Goal: Task Accomplishment & Management: Manage account settings

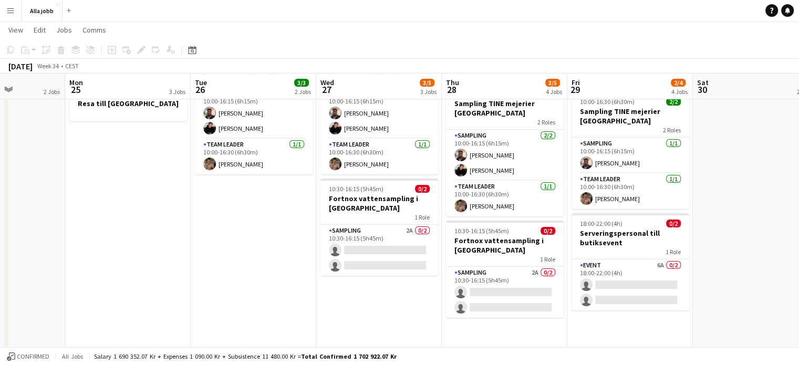
scroll to position [124, 0]
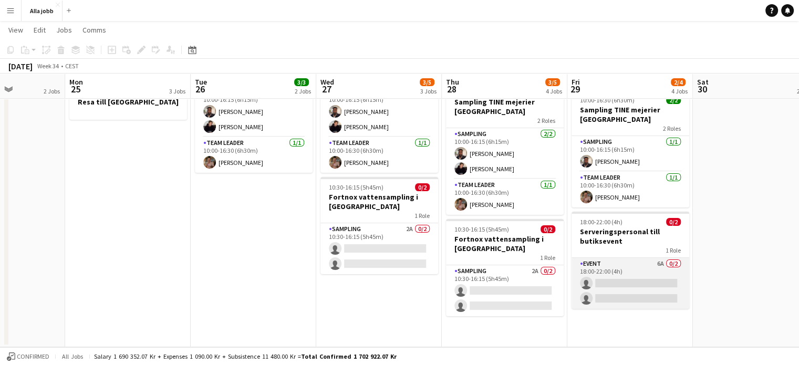
click at [640, 283] on app-card-role "Event 6A 0/2 18:00-22:00 (4h) single-neutral-actions single-neutral-actions" at bounding box center [630, 283] width 118 height 51
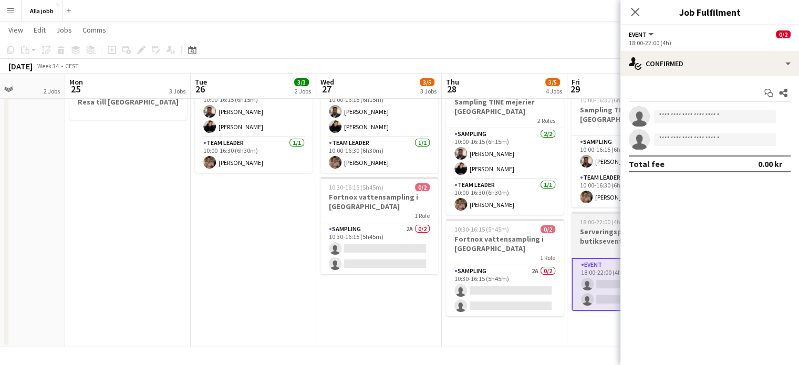
click at [596, 237] on h3 "Serveringspersonal till butiksevent" at bounding box center [630, 236] width 118 height 19
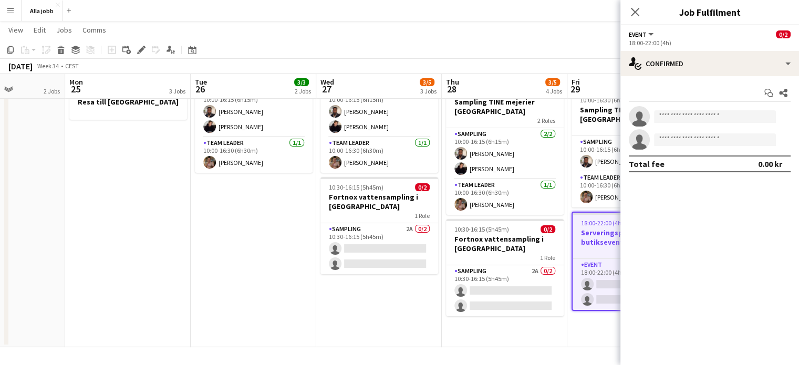
click at [133, 47] on div "Add job Add linked Job Edit Edit linked Job Applicants" at bounding box center [137, 50] width 80 height 13
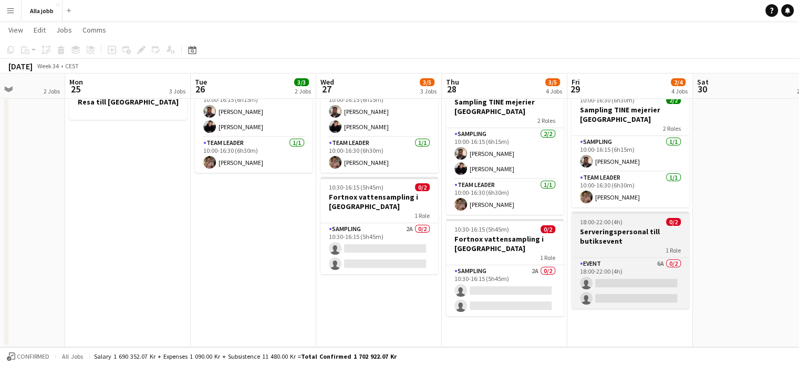
click at [654, 231] on h3 "Serveringspersonal till butiksevent" at bounding box center [630, 236] width 118 height 19
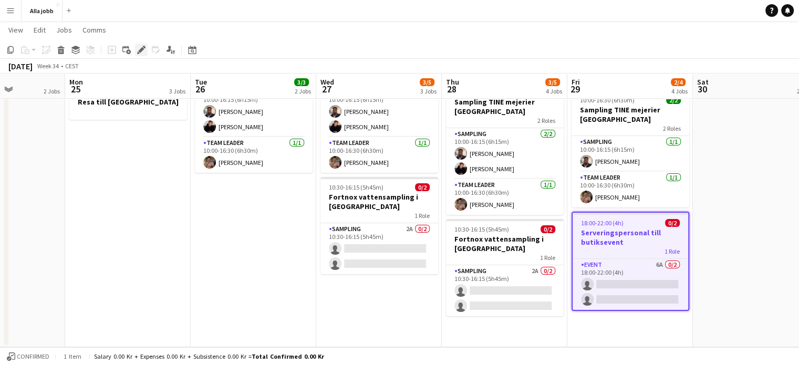
click at [138, 54] on icon at bounding box center [138, 52] width 3 height 3
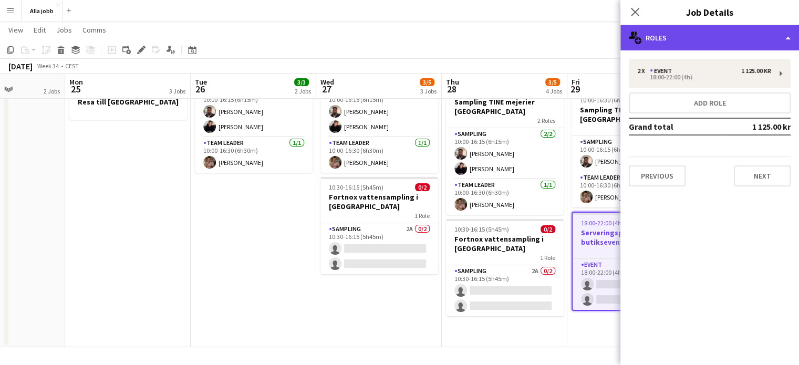
click at [678, 36] on div "multiple-users-add Roles" at bounding box center [709, 37] width 179 height 25
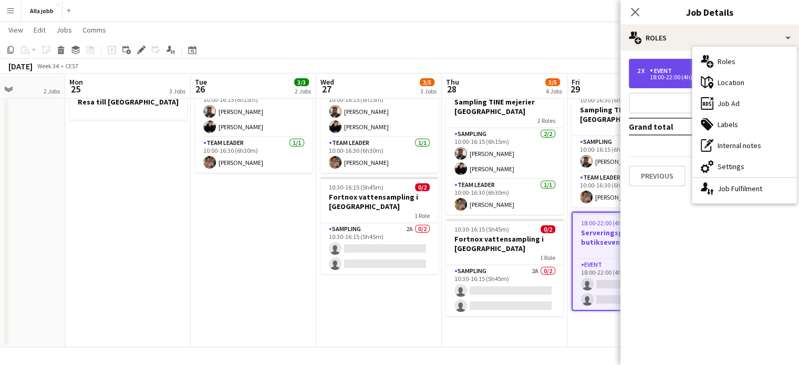
click at [662, 63] on div "2 x Event 1 125.00 kr 18:00-22:00 (4h)" at bounding box center [710, 73] width 162 height 29
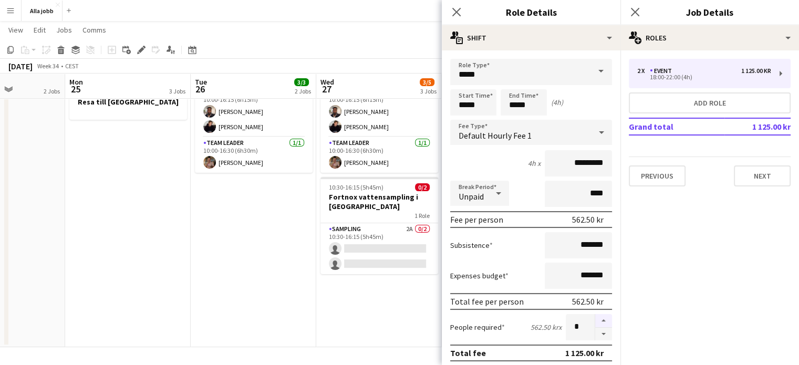
click at [595, 317] on button "button" at bounding box center [603, 321] width 17 height 14
type input "*"
click at [373, 308] on app-date-cell "[PERSON_NAME] 10:00-16:30 (6h30m) 3/3 Sampling TINE mejerier Göteborg 2 Roles S…" at bounding box center [379, 170] width 126 height 353
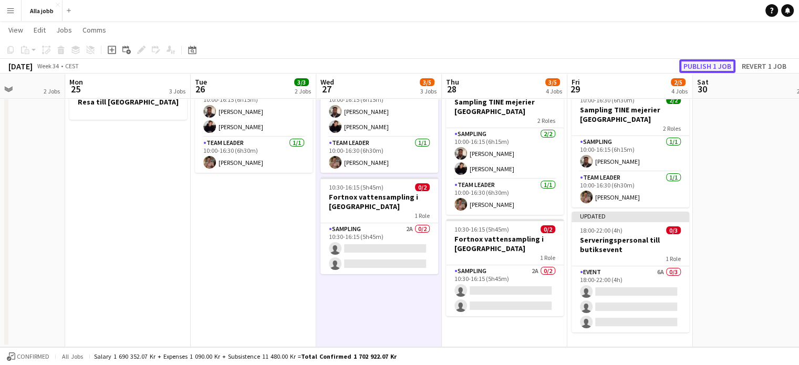
click at [711, 67] on button "Publish 1 job" at bounding box center [707, 66] width 56 height 14
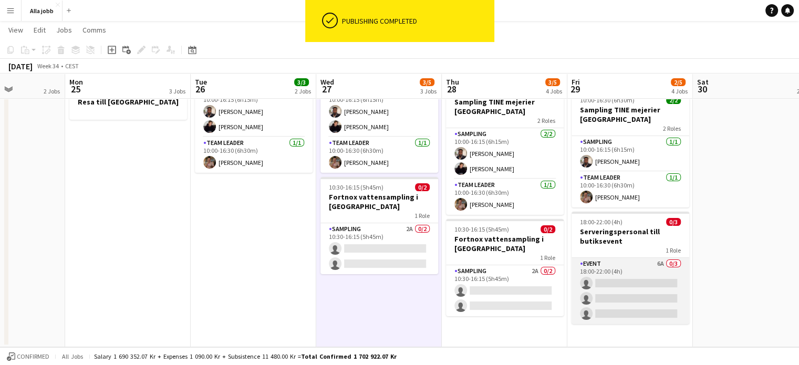
click at [616, 299] on app-card-role "Event 6A 0/3 18:00-22:00 (4h) single-neutral-actions single-neutral-actions sin…" at bounding box center [630, 291] width 118 height 66
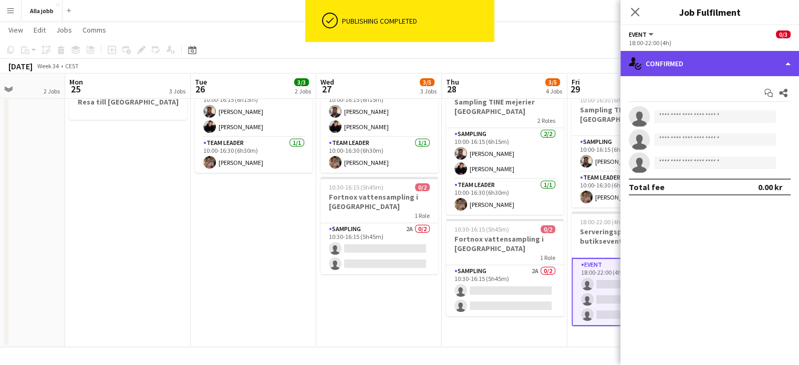
click at [685, 63] on div "single-neutral-actions-check-2 Confirmed" at bounding box center [709, 63] width 179 height 25
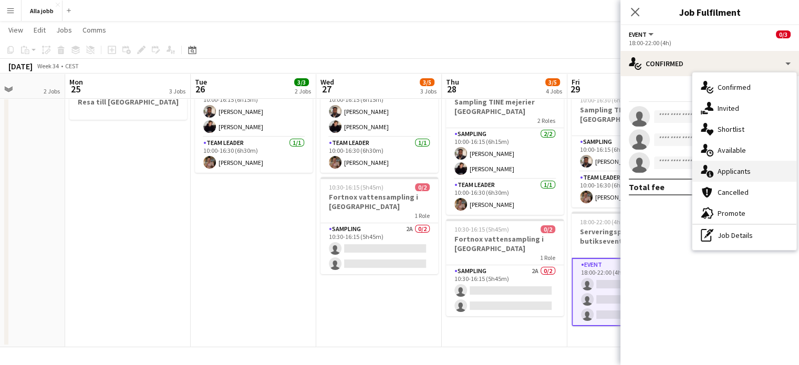
click at [731, 167] on div "single-neutral-actions-information Applicants" at bounding box center [744, 171] width 104 height 21
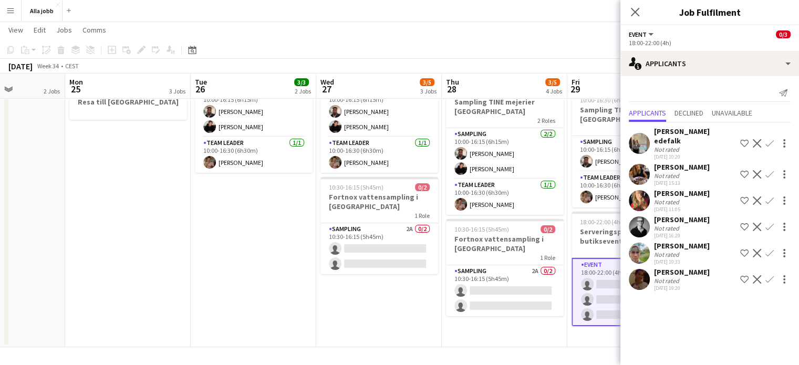
click at [771, 139] on app-icon "Confirm" at bounding box center [769, 143] width 8 height 8
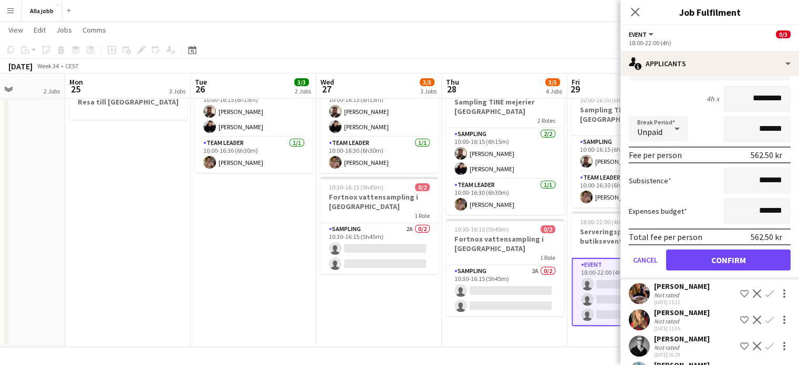
scroll to position [123, 0]
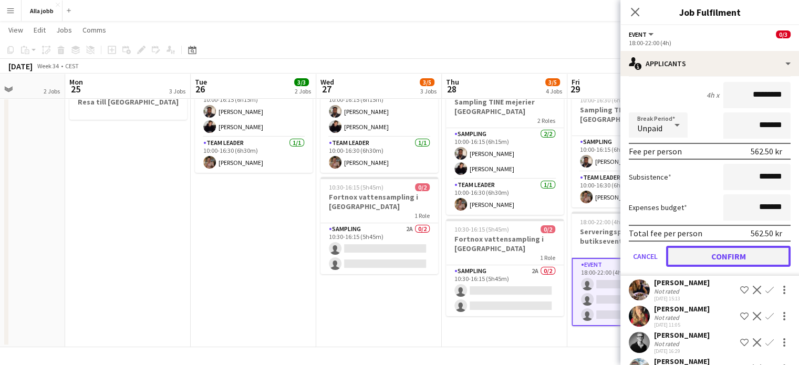
click at [714, 254] on button "Confirm" at bounding box center [728, 256] width 124 height 21
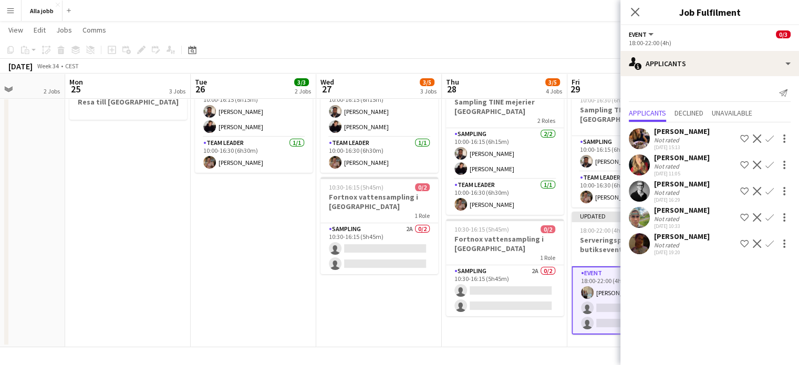
scroll to position [0, 0]
click at [674, 162] on div "Not rated" at bounding box center [667, 166] width 27 height 8
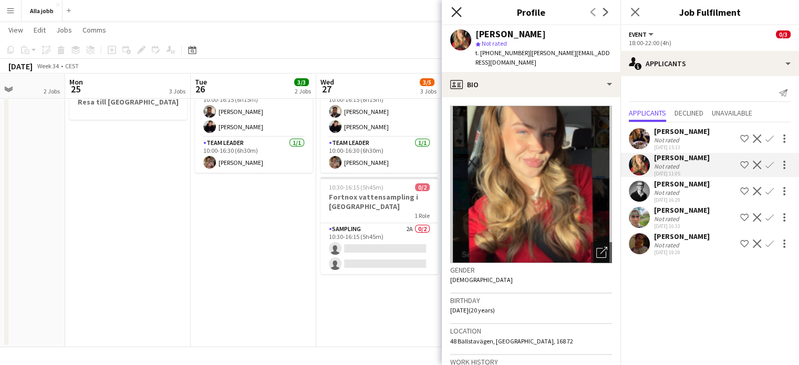
click at [457, 11] on icon at bounding box center [456, 12] width 10 height 10
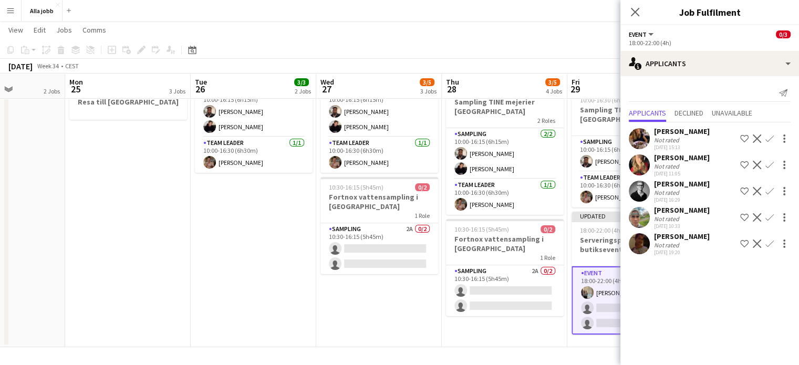
click at [543, 37] on app-page-menu "View Day view expanded Day view collapsed Month view Date picker Jump to [DATE]…" at bounding box center [399, 31] width 799 height 20
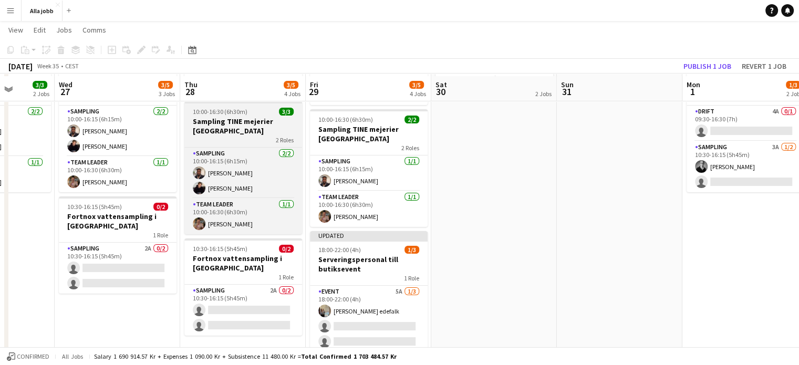
scroll to position [107, 0]
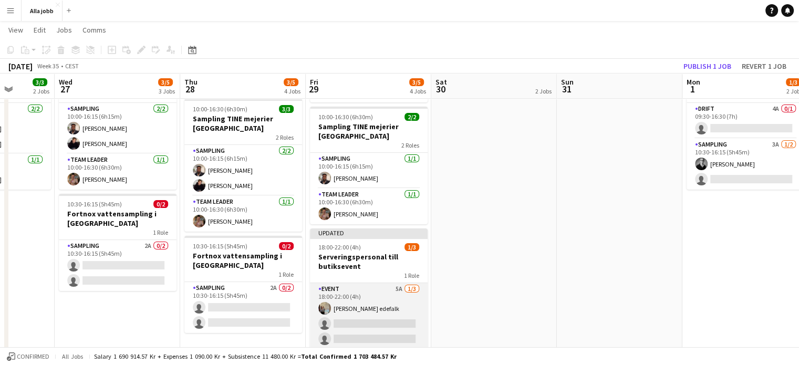
click at [370, 315] on app-card-role "Event 5A [DATE] 18:00-22:00 (4h) [PERSON_NAME] single-neutral-actions single-ne…" at bounding box center [369, 316] width 118 height 66
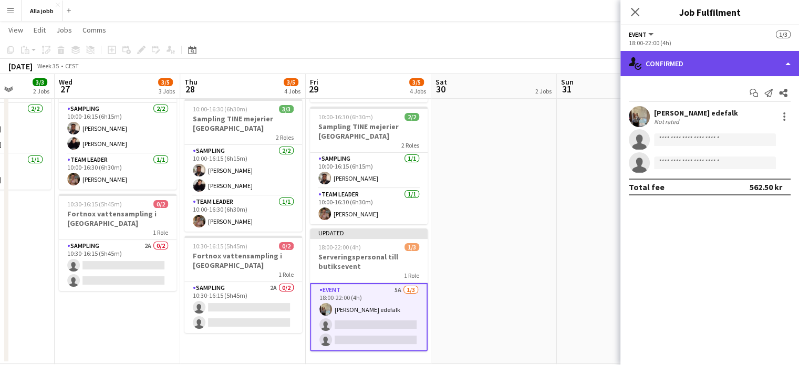
click at [632, 68] on icon "single-neutral-actions-check-2" at bounding box center [635, 63] width 13 height 13
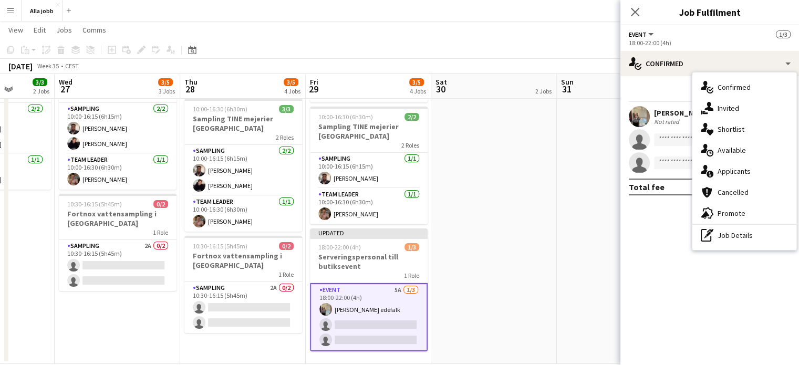
click at [521, 163] on app-date-cell "Bagel Bar KICKS Globen Mockberg Cafécykel" at bounding box center [494, 187] width 126 height 353
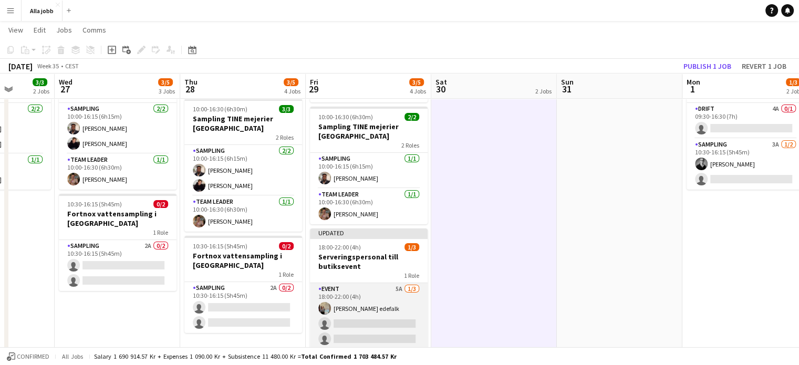
click at [388, 310] on app-card-role "Event 5A [DATE] 18:00-22:00 (4h) [PERSON_NAME] single-neutral-actions single-ne…" at bounding box center [369, 316] width 118 height 66
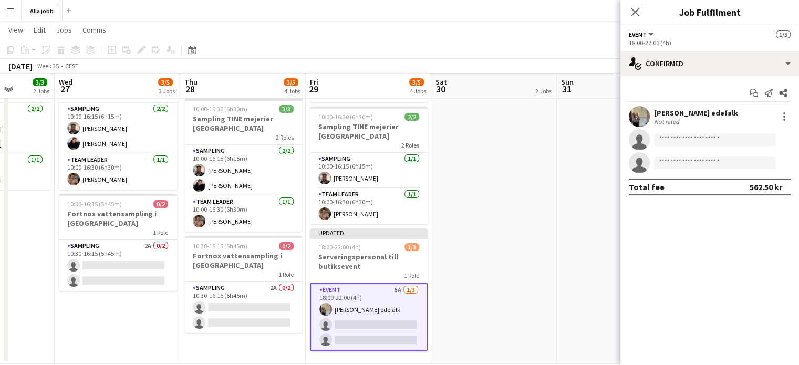
click at [536, 168] on app-date-cell "Bagel Bar KICKS Globen Mockberg Cafécykel" at bounding box center [494, 187] width 126 height 353
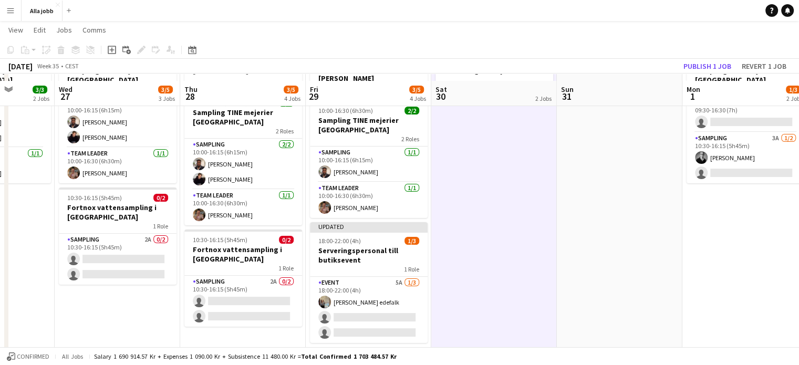
scroll to position [121, 0]
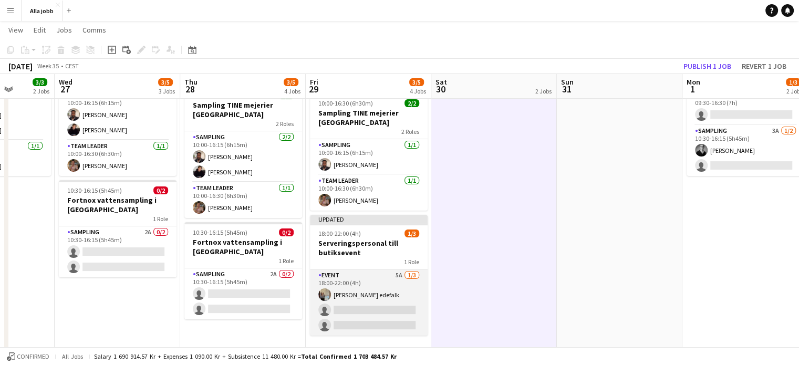
click at [366, 304] on app-card-role "Event 5A [DATE] 18:00-22:00 (4h) [PERSON_NAME] single-neutral-actions single-ne…" at bounding box center [369, 302] width 118 height 66
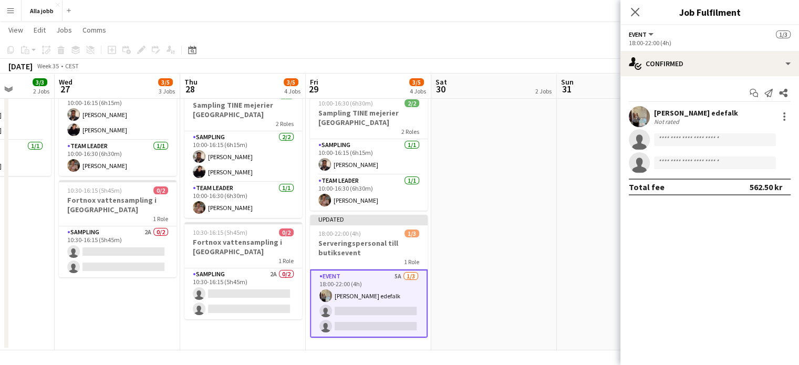
click at [463, 246] on app-date-cell "Bagel Bar KICKS Globen Mockberg Cafécykel" at bounding box center [494, 173] width 126 height 353
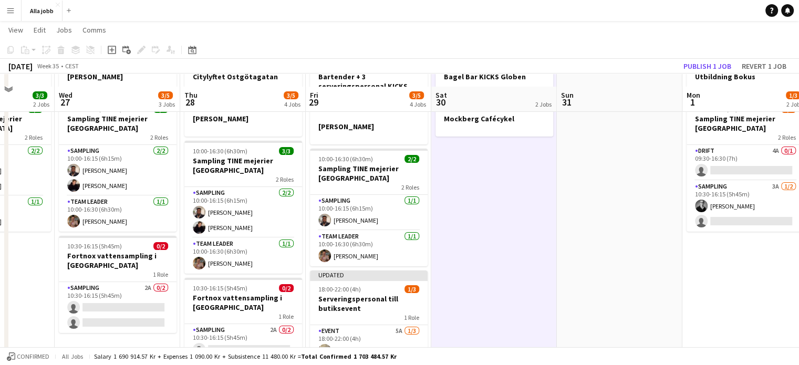
scroll to position [124, 0]
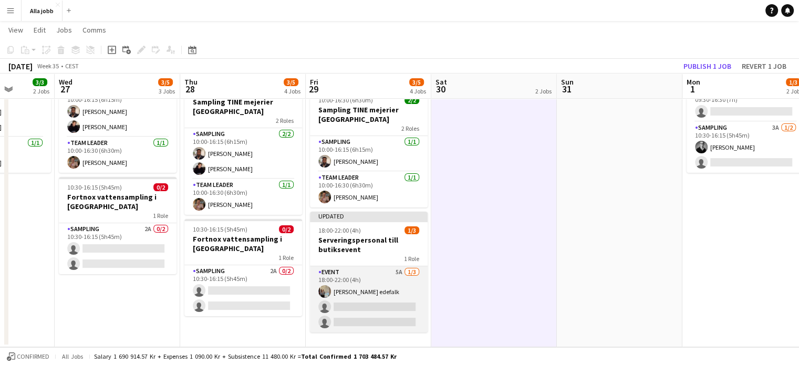
click at [359, 283] on app-card-role "Event 5A [DATE] 18:00-22:00 (4h) [PERSON_NAME] single-neutral-actions single-ne…" at bounding box center [369, 299] width 118 height 66
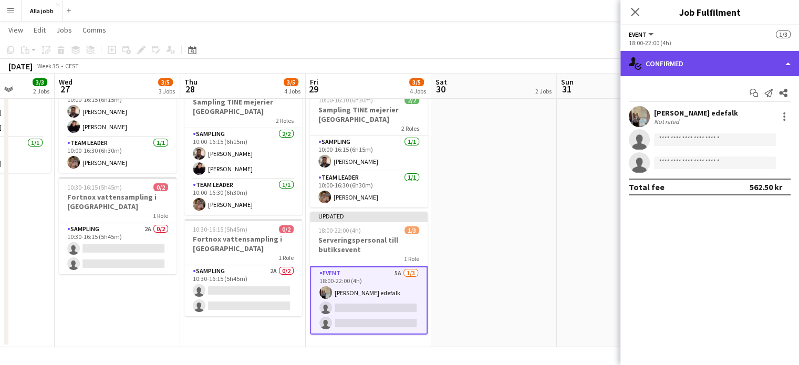
click at [667, 66] on div "single-neutral-actions-check-2 Confirmed" at bounding box center [709, 63] width 179 height 25
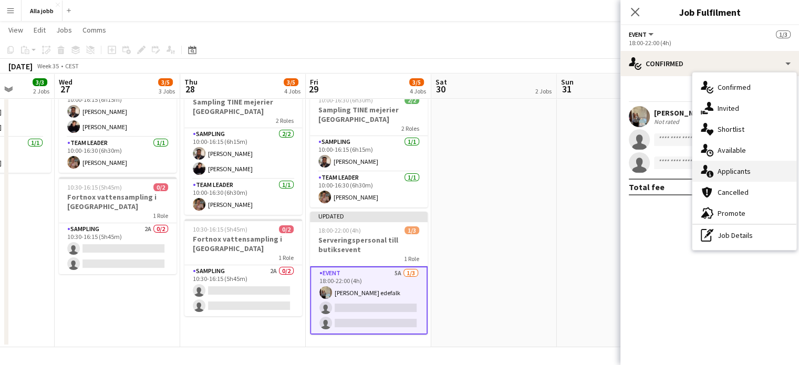
click at [714, 176] on div "single-neutral-actions-information Applicants" at bounding box center [744, 171] width 104 height 21
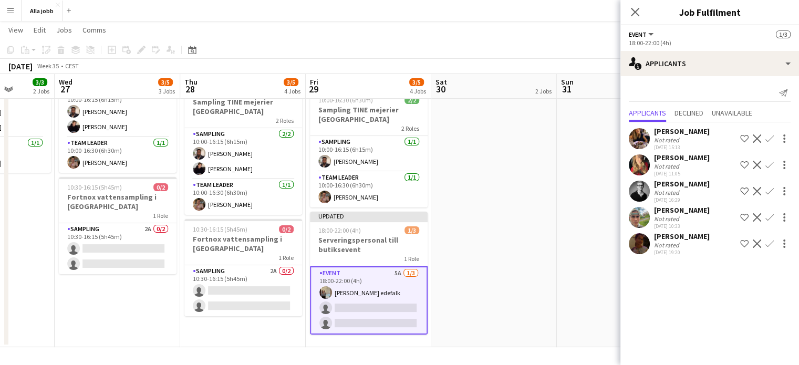
click at [526, 180] on app-date-cell "Bagel Bar KICKS Globen Mockberg Cafécykel" at bounding box center [494, 170] width 126 height 353
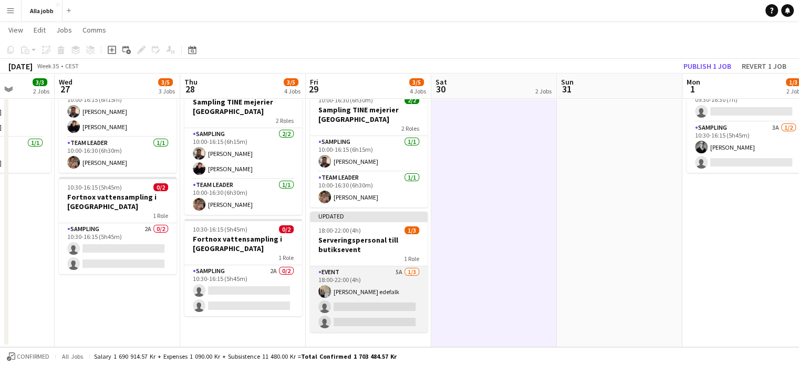
click at [351, 286] on app-card-role "Event 5A [DATE] 18:00-22:00 (4h) [PERSON_NAME] single-neutral-actions single-ne…" at bounding box center [369, 299] width 118 height 66
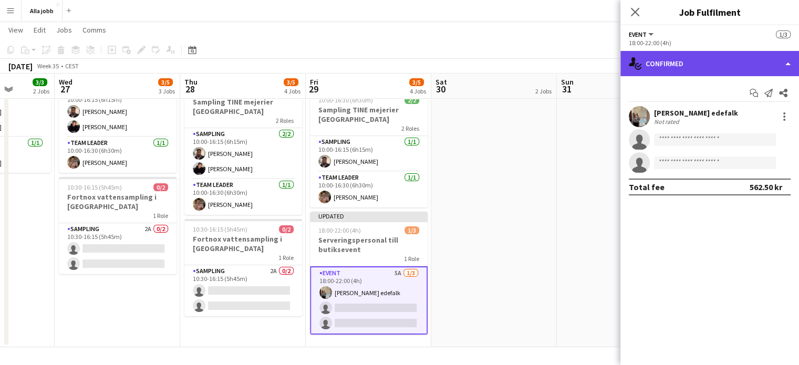
click at [739, 72] on div "single-neutral-actions-check-2 Confirmed" at bounding box center [709, 63] width 179 height 25
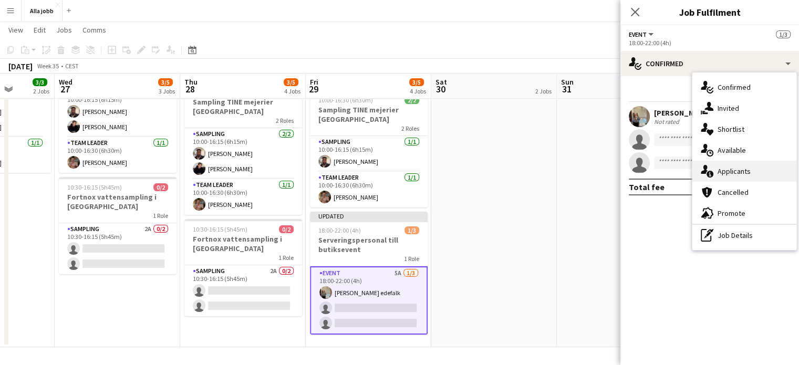
click at [731, 174] on div "single-neutral-actions-information Applicants" at bounding box center [744, 171] width 104 height 21
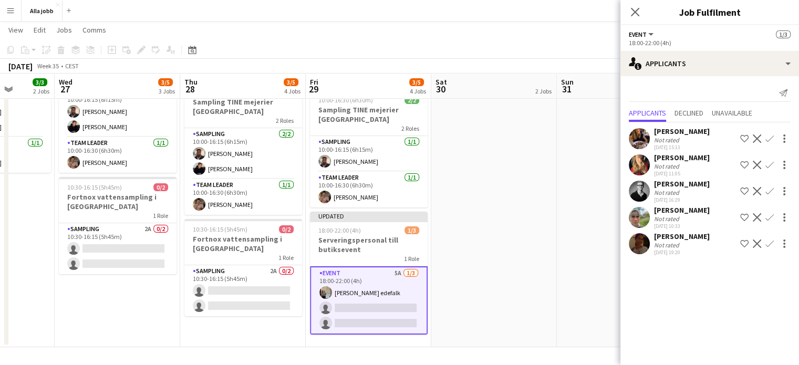
click at [767, 165] on app-icon "Confirm" at bounding box center [769, 165] width 8 height 8
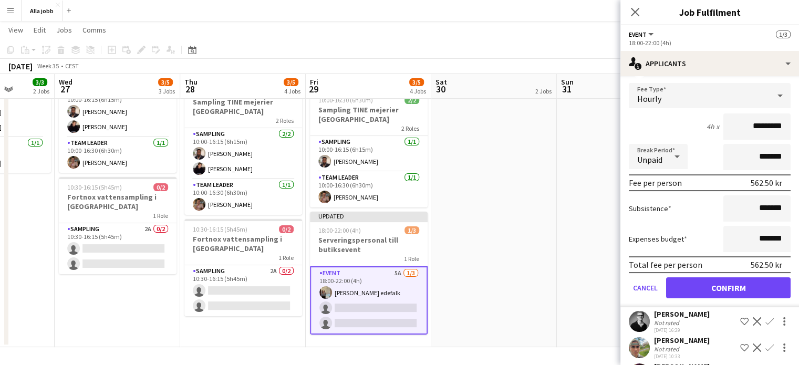
scroll to position [109, 0]
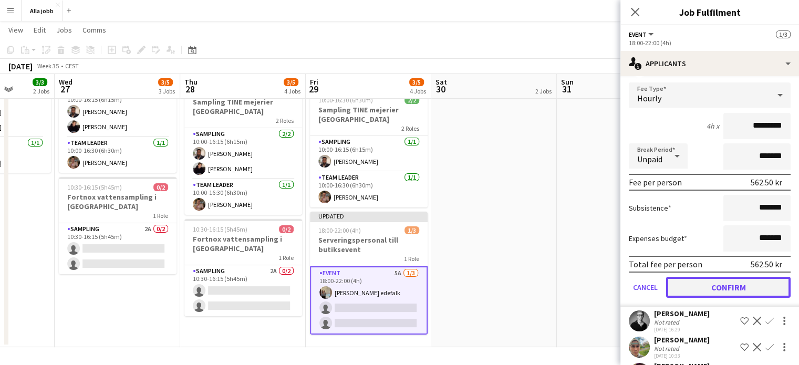
drag, startPoint x: 721, startPoint y: 282, endPoint x: 739, endPoint y: 286, distance: 18.7
click at [739, 286] on button "Confirm" at bounding box center [728, 287] width 124 height 21
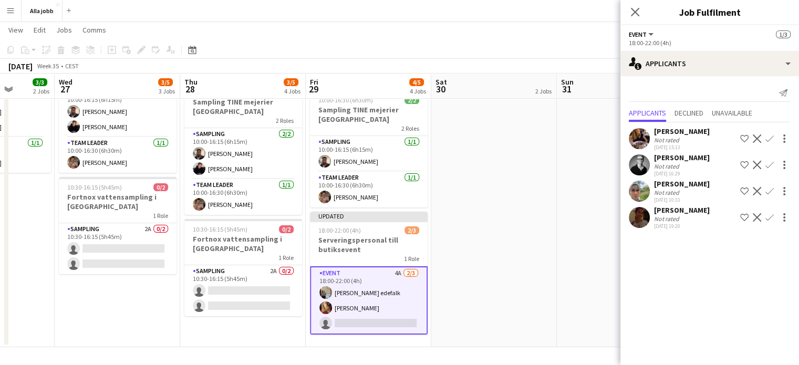
scroll to position [0, 0]
click at [769, 164] on app-icon "Confirm" at bounding box center [769, 165] width 8 height 8
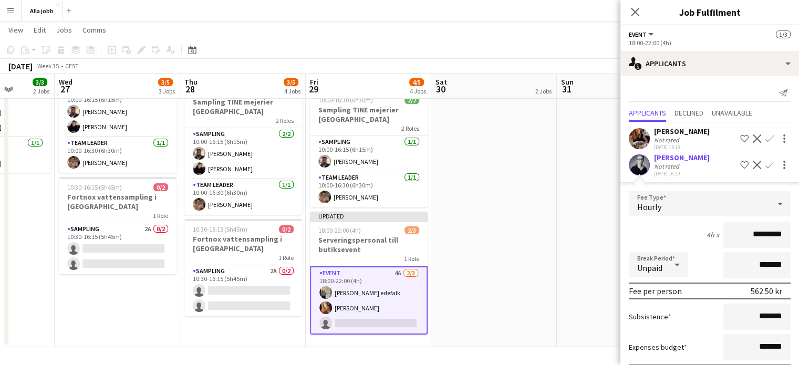
click at [746, 231] on input "*********" at bounding box center [756, 235] width 67 height 26
type input "******"
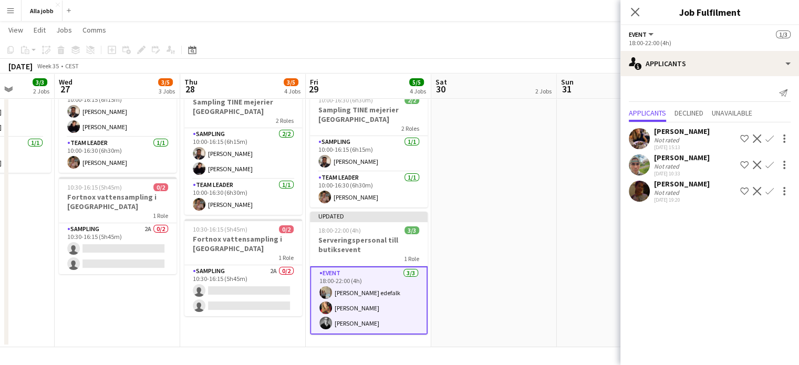
click at [487, 207] on app-date-cell "Bagel Bar KICKS Globen Mockberg Cafécykel" at bounding box center [494, 170] width 126 height 353
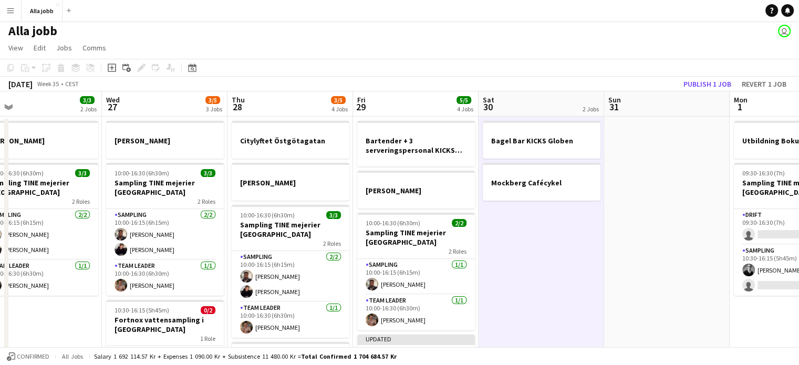
scroll to position [124, 0]
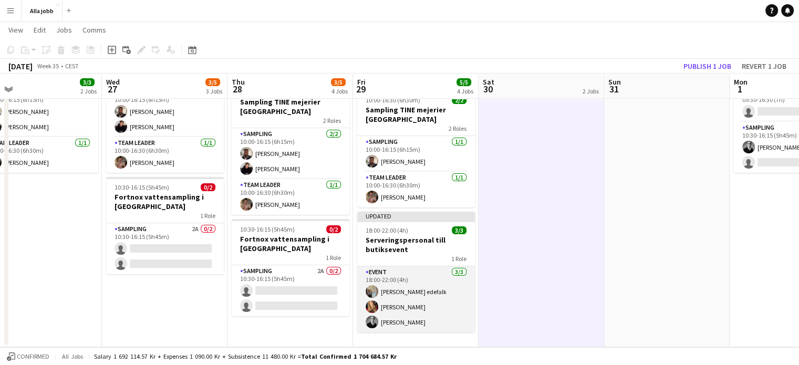
click at [430, 303] on app-card-role "Event [DATE] 18:00-22:00 (4h) [PERSON_NAME] [PERSON_NAME] [PERSON_NAME]" at bounding box center [416, 299] width 118 height 66
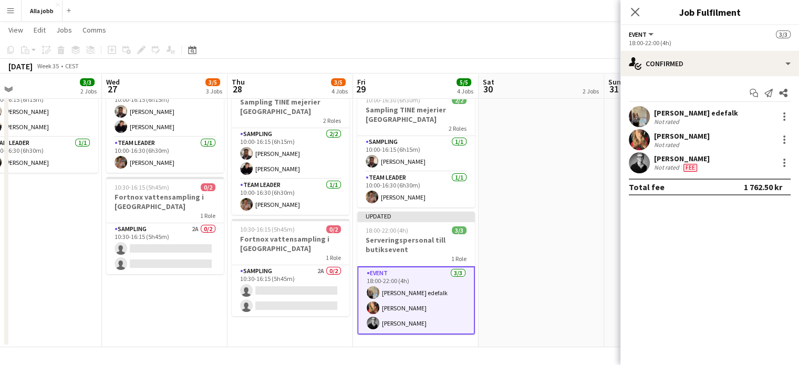
click at [575, 170] on app-date-cell "Bagel Bar KICKS Globen Mockberg Cafécykel" at bounding box center [541, 170] width 126 height 353
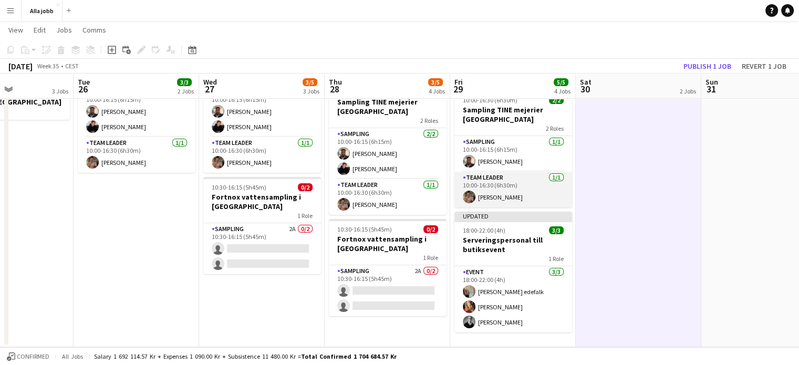
scroll to position [0, 301]
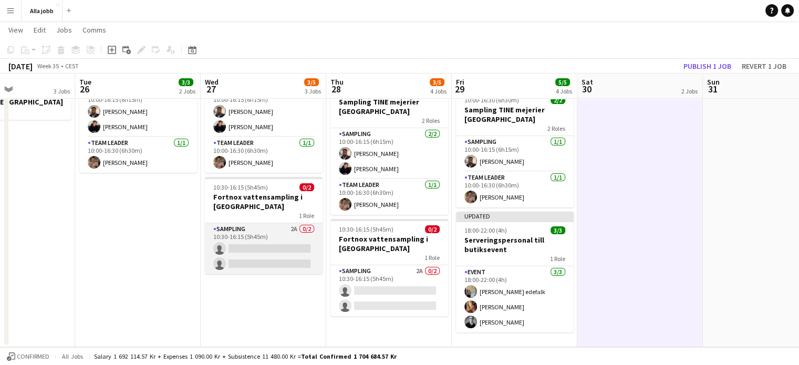
click at [290, 251] on app-card-role "Sampling 2A 0/2 10:30-16:15 (5h45m) single-neutral-actions single-neutral-actio…" at bounding box center [264, 248] width 118 height 51
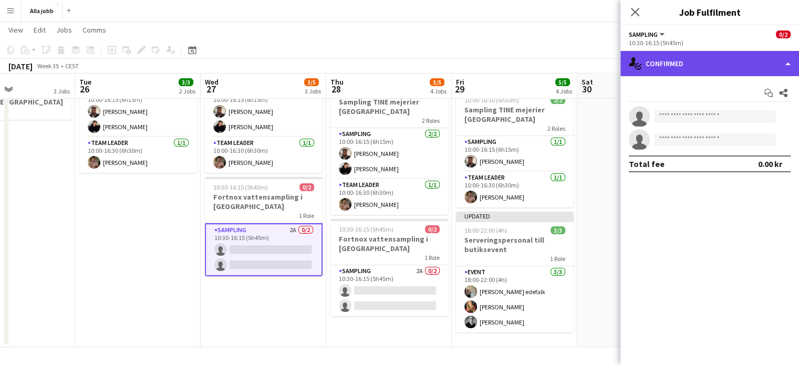
click at [705, 69] on div "single-neutral-actions-check-2 Confirmed" at bounding box center [709, 63] width 179 height 25
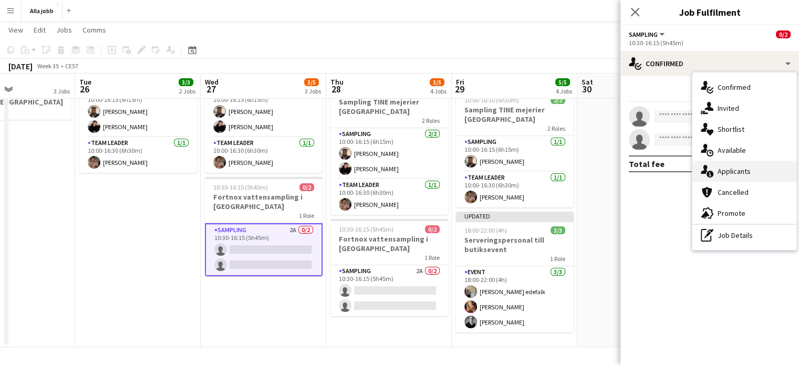
click at [724, 174] on div "single-neutral-actions-information Applicants" at bounding box center [744, 171] width 104 height 21
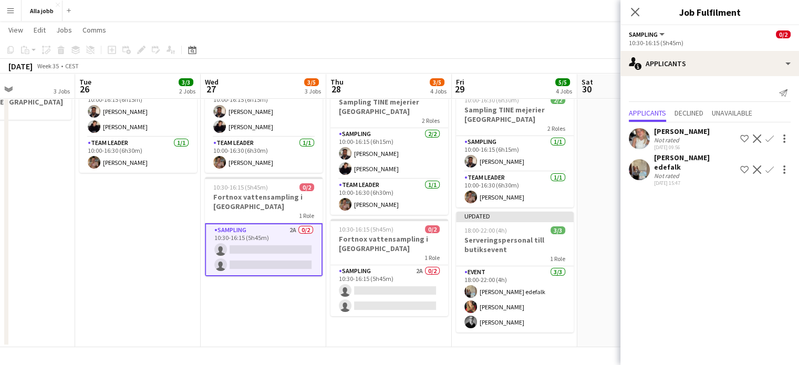
click at [502, 53] on app-toolbar "Copy Paste Paste Ctrl+V Paste with crew Ctrl+Shift+V Paste linked Job [GEOGRAPH…" at bounding box center [399, 50] width 799 height 18
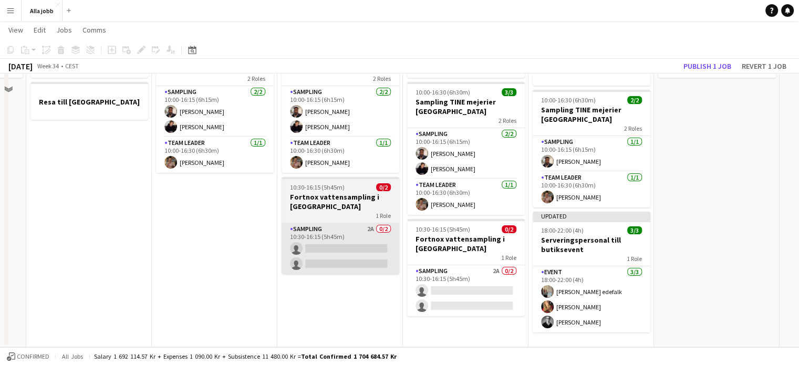
scroll to position [0, 0]
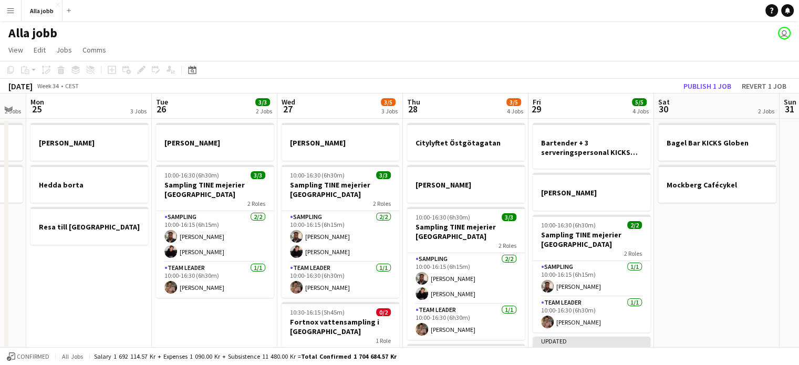
click at [739, 263] on app-date-cell "Bagel Bar KICKS Globen Mockberg Cafécykel" at bounding box center [717, 295] width 126 height 353
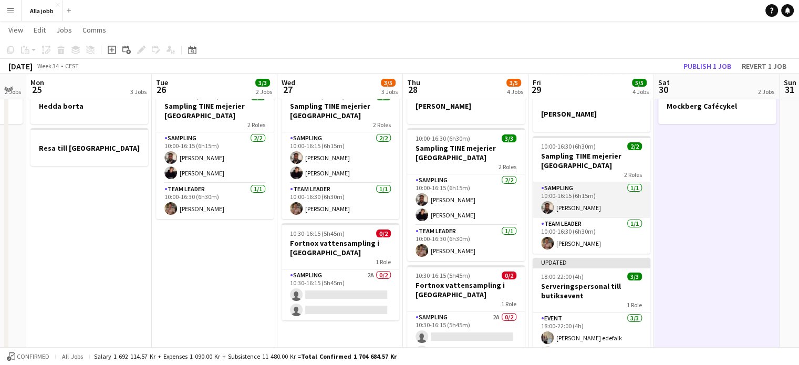
scroll to position [124, 0]
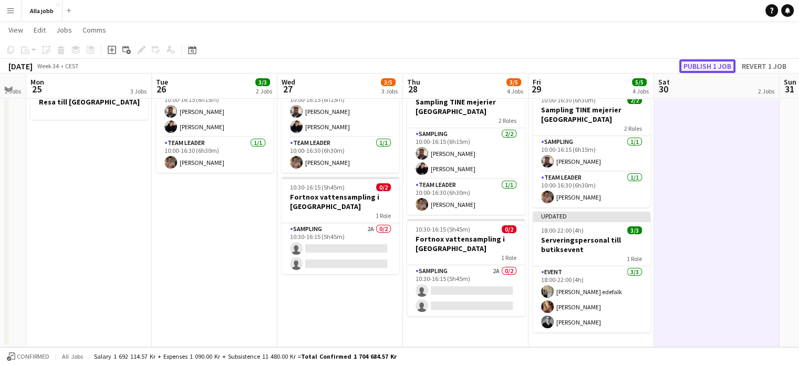
click at [695, 60] on button "Publish 1 job" at bounding box center [707, 66] width 56 height 14
